Goal: Task Accomplishment & Management: Use online tool/utility

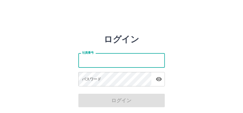
click at [99, 66] on input "社員番号" at bounding box center [122, 60] width 87 height 14
type input "*******"
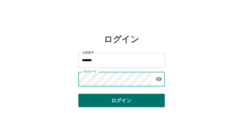
click at [114, 100] on button "ログイン" at bounding box center [122, 101] width 87 height 14
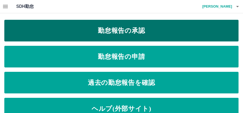
click at [133, 34] on link "勤怠報告の承認" at bounding box center [121, 31] width 235 height 22
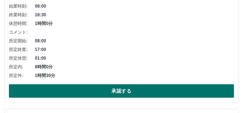
scroll to position [126, 0]
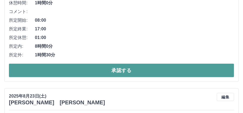
click at [65, 71] on button "承認する" at bounding box center [122, 71] width 226 height 14
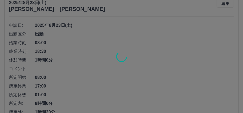
scroll to position [253, 0]
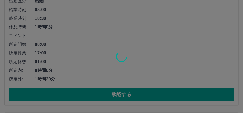
click at [68, 95] on div at bounding box center [121, 56] width 243 height 113
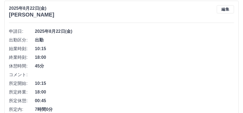
scroll to position [397, 0]
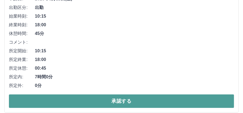
click at [77, 105] on button "承認する" at bounding box center [122, 101] width 226 height 14
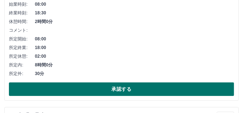
scroll to position [409, 0]
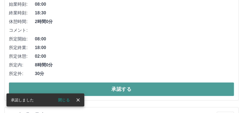
click at [81, 86] on button "承認する" at bounding box center [122, 89] width 226 height 14
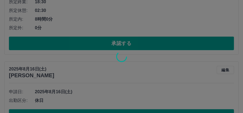
scroll to position [608, 0]
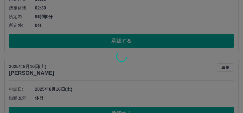
click at [90, 43] on div at bounding box center [121, 56] width 243 height 113
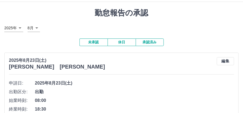
scroll to position [0, 0]
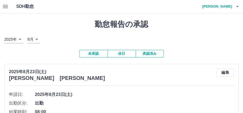
click at [154, 54] on button "承認済み" at bounding box center [150, 54] width 28 height 8
click at [94, 53] on button "未承認" at bounding box center [94, 54] width 28 height 8
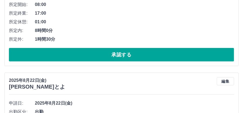
scroll to position [144, 0]
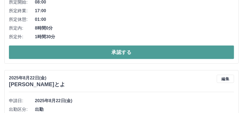
click at [126, 50] on button "承認する" at bounding box center [122, 52] width 226 height 14
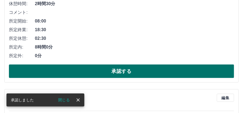
scroll to position [126, 0]
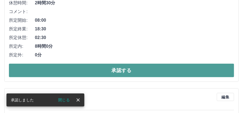
click at [133, 69] on button "承認する" at bounding box center [122, 71] width 226 height 14
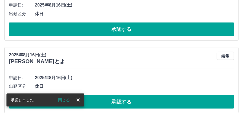
scroll to position [90, 0]
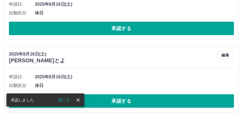
click at [77, 100] on icon "close" at bounding box center [78, 99] width 5 height 5
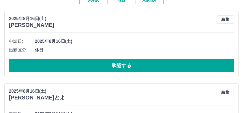
scroll to position [0, 0]
